Goal: Task Accomplishment & Management: Use online tool/utility

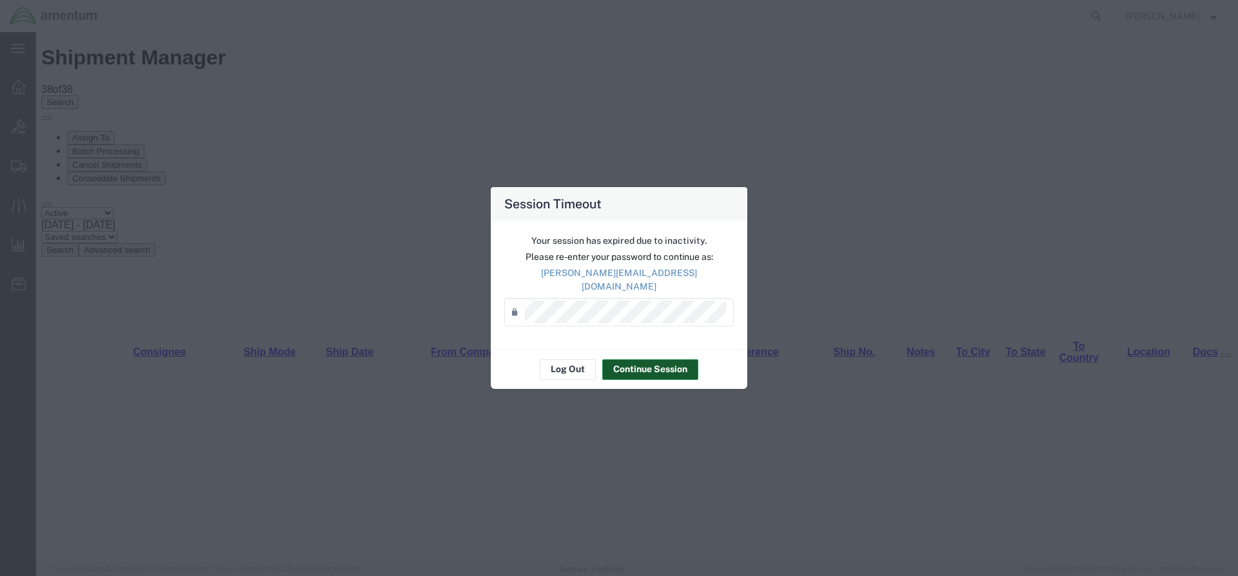
click at [623, 370] on button "Continue Session" at bounding box center [650, 369] width 96 height 21
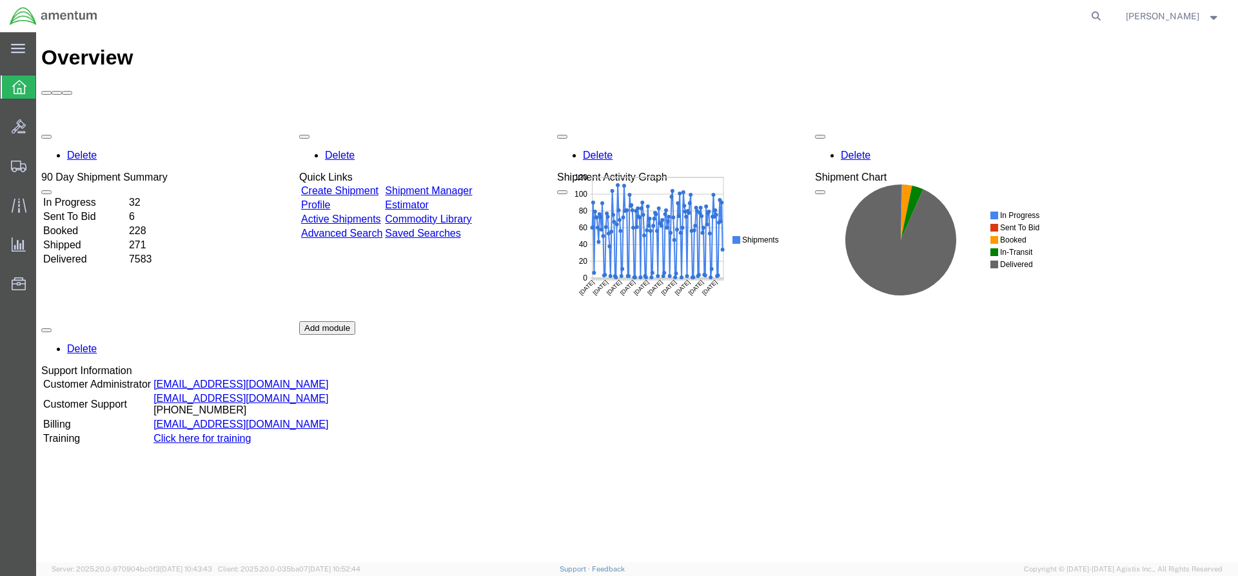
click at [472, 185] on link "Shipment Manager" at bounding box center [428, 190] width 87 height 11
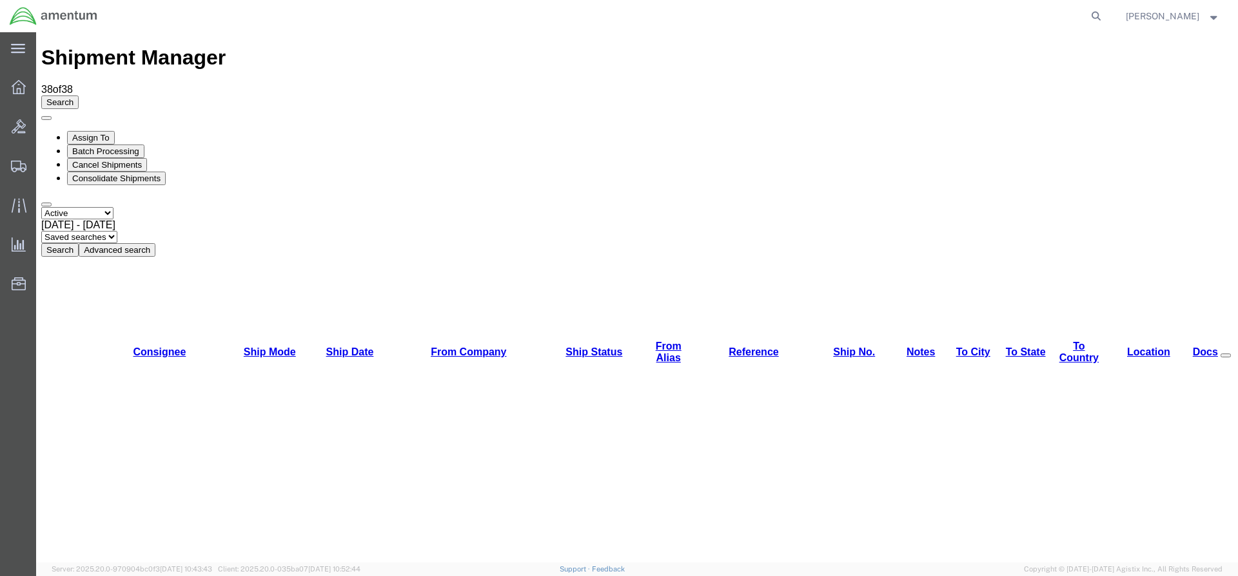
click at [79, 243] on button "Search" at bounding box center [59, 250] width 37 height 14
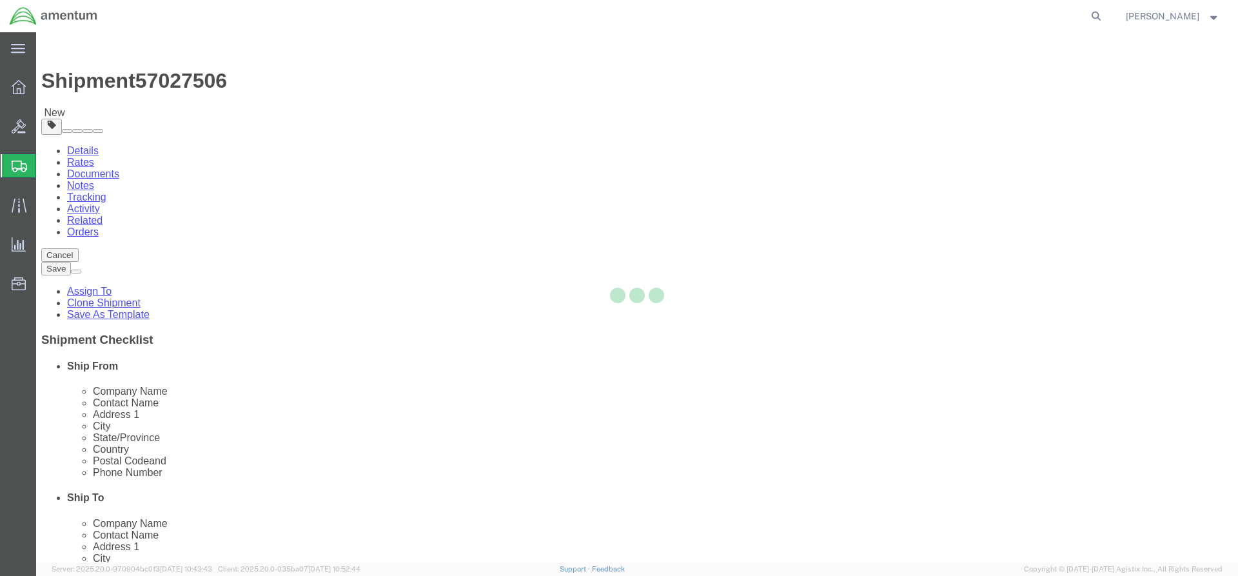
select select "42668"
select select "42732"
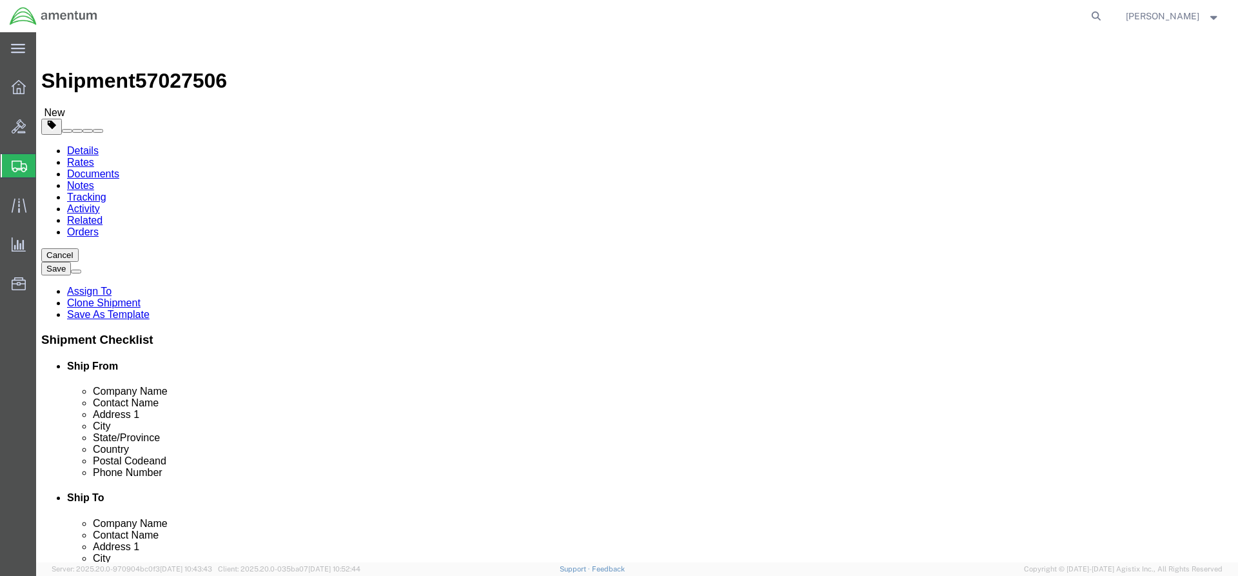
click button "Rate Shipment"
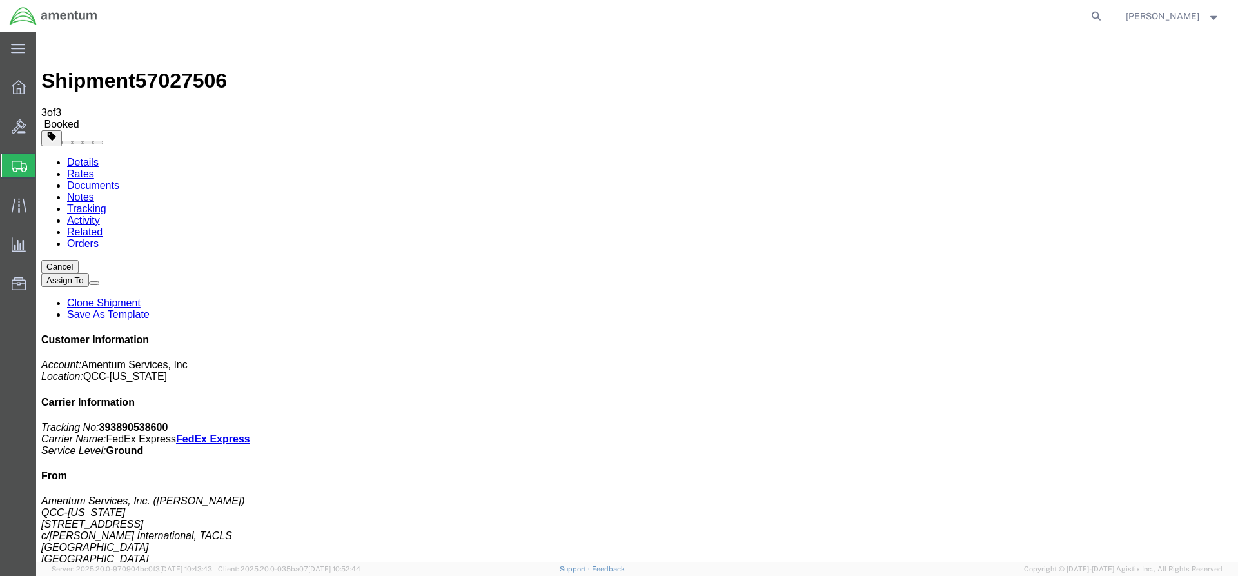
drag, startPoint x: 464, startPoint y: 229, endPoint x: 511, endPoint y: 233, distance: 46.7
drag, startPoint x: 539, startPoint y: 230, endPoint x: 70, endPoint y: 252, distance: 469.4
click at [12, 103] on ul "Overview Bids Shipments Shipment Manager Create Shipment Create from Template E…" at bounding box center [18, 192] width 36 height 236
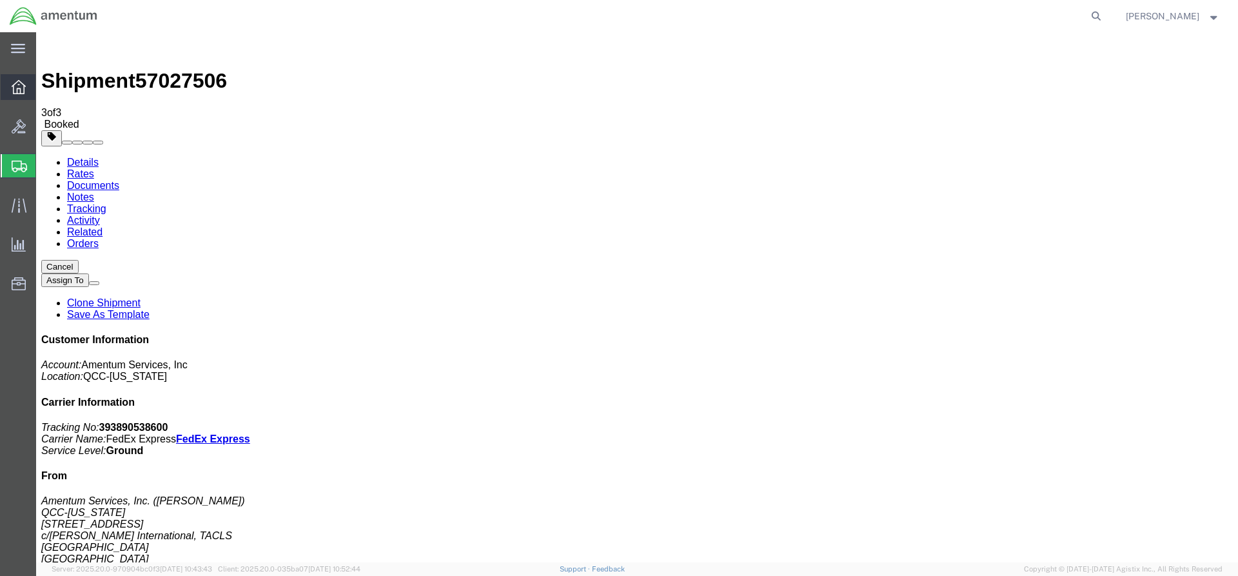
click at [12, 92] on div at bounding box center [19, 87] width 36 height 26
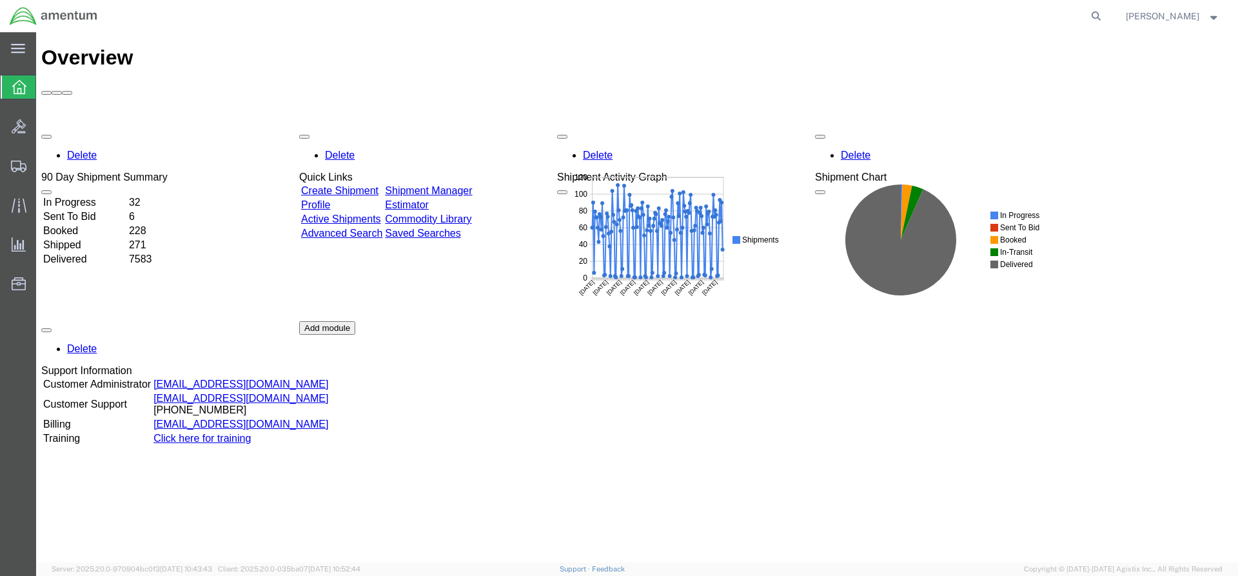
click at [472, 185] on link "Shipment Manager" at bounding box center [428, 190] width 87 height 11
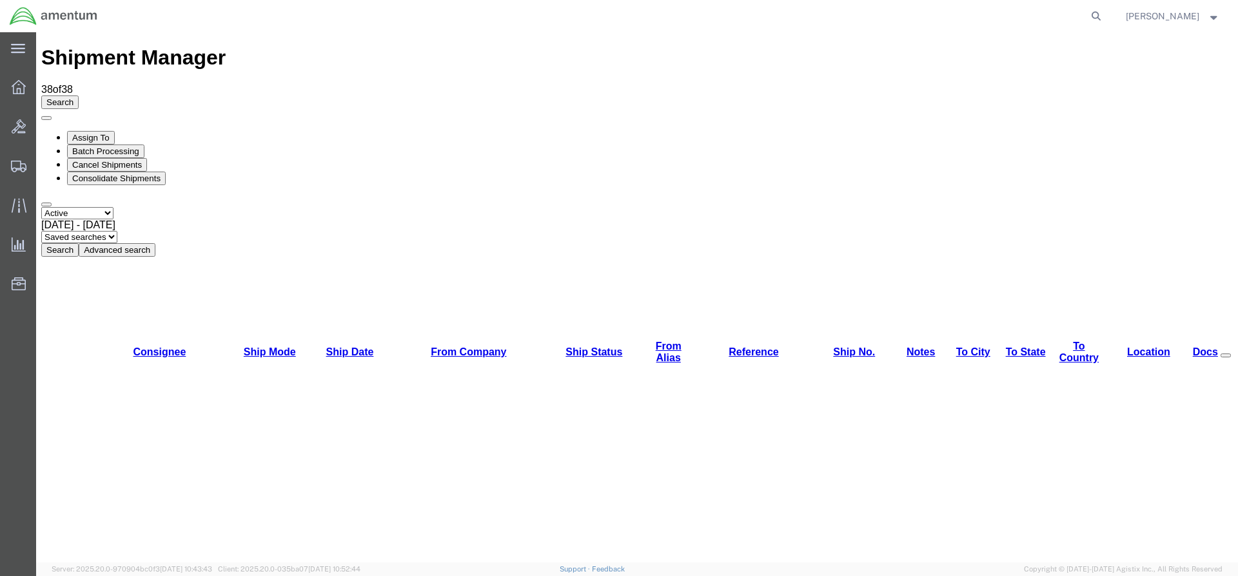
drag, startPoint x: 391, startPoint y: 95, endPoint x: 390, endPoint y: 82, distance: 12.9
click at [79, 243] on button "Search" at bounding box center [59, 250] width 37 height 14
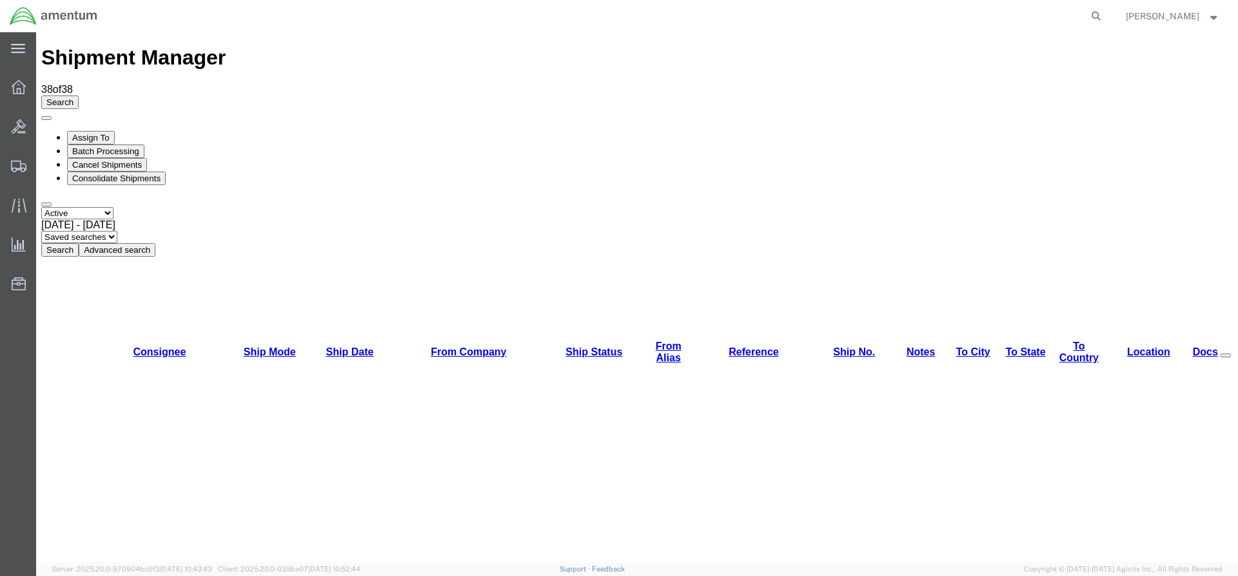
click at [79, 243] on button "Search" at bounding box center [59, 250] width 37 height 14
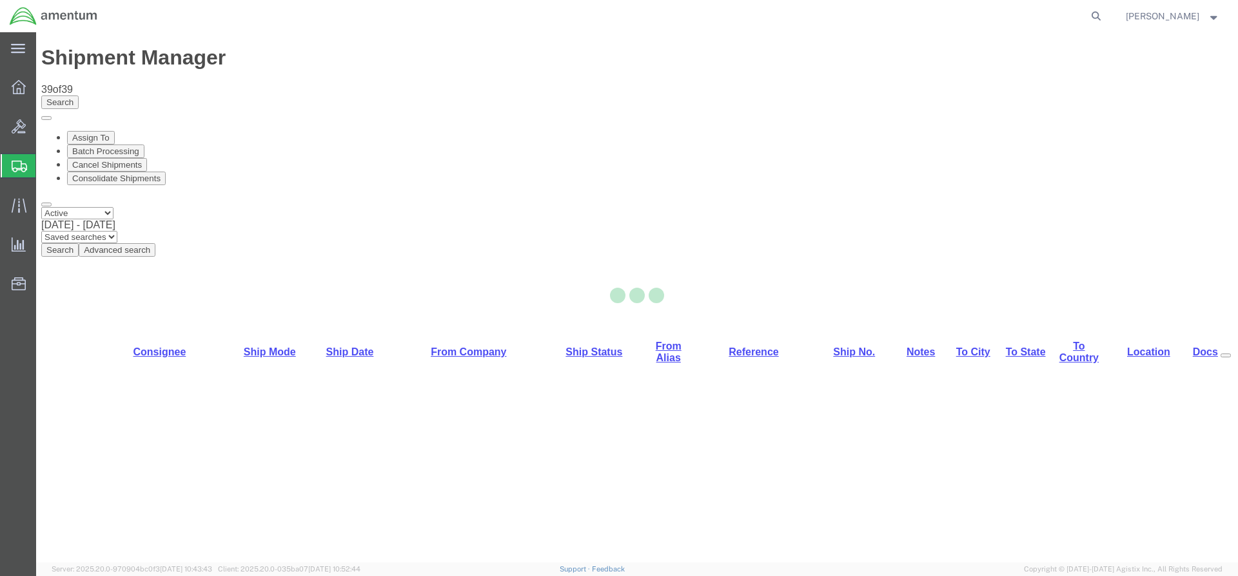
select select "42668"
select select "42719"
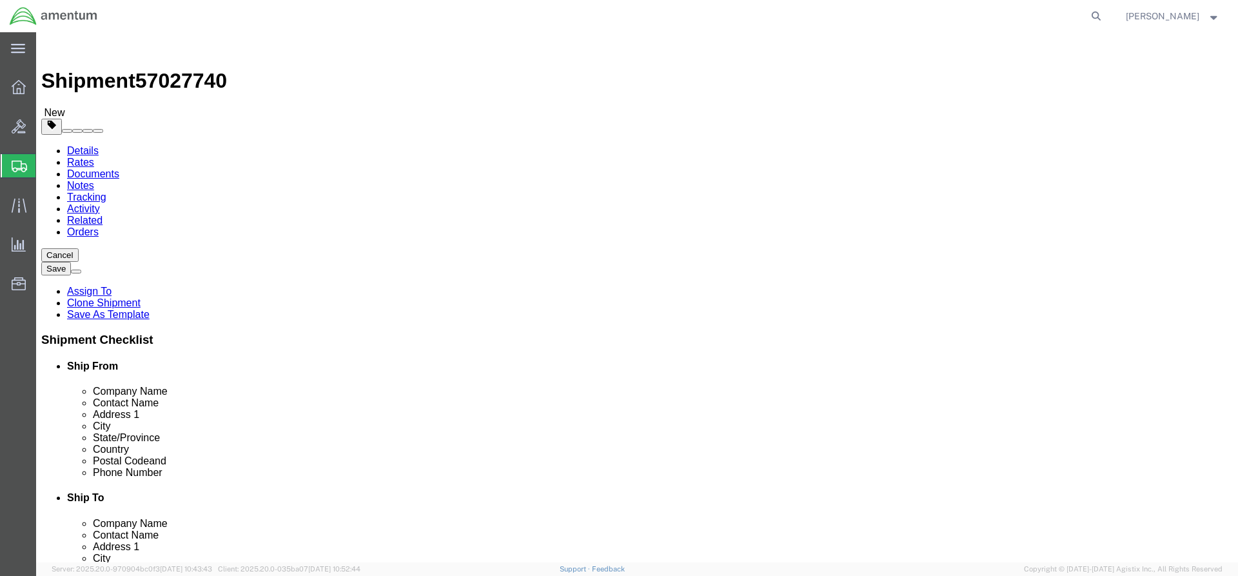
click button "Rate Shipment"
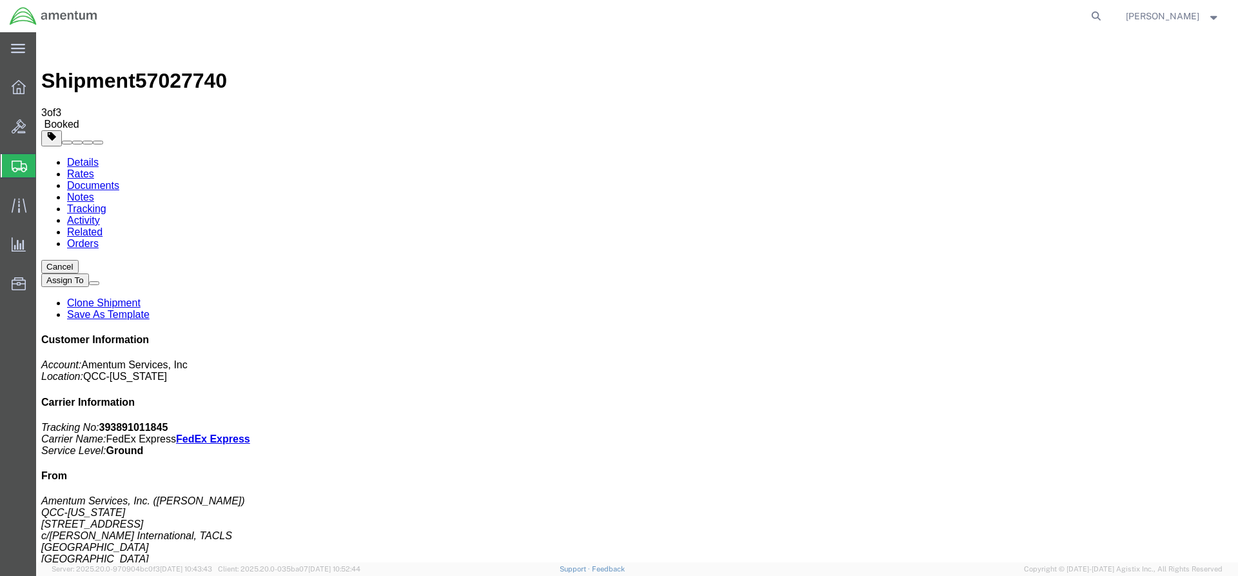
drag, startPoint x: 462, startPoint y: 233, endPoint x: 511, endPoint y: 226, distance: 49.5
drag, startPoint x: 539, startPoint y: 230, endPoint x: 55, endPoint y: 181, distance: 486.2
